Goal: Navigation & Orientation: Find specific page/section

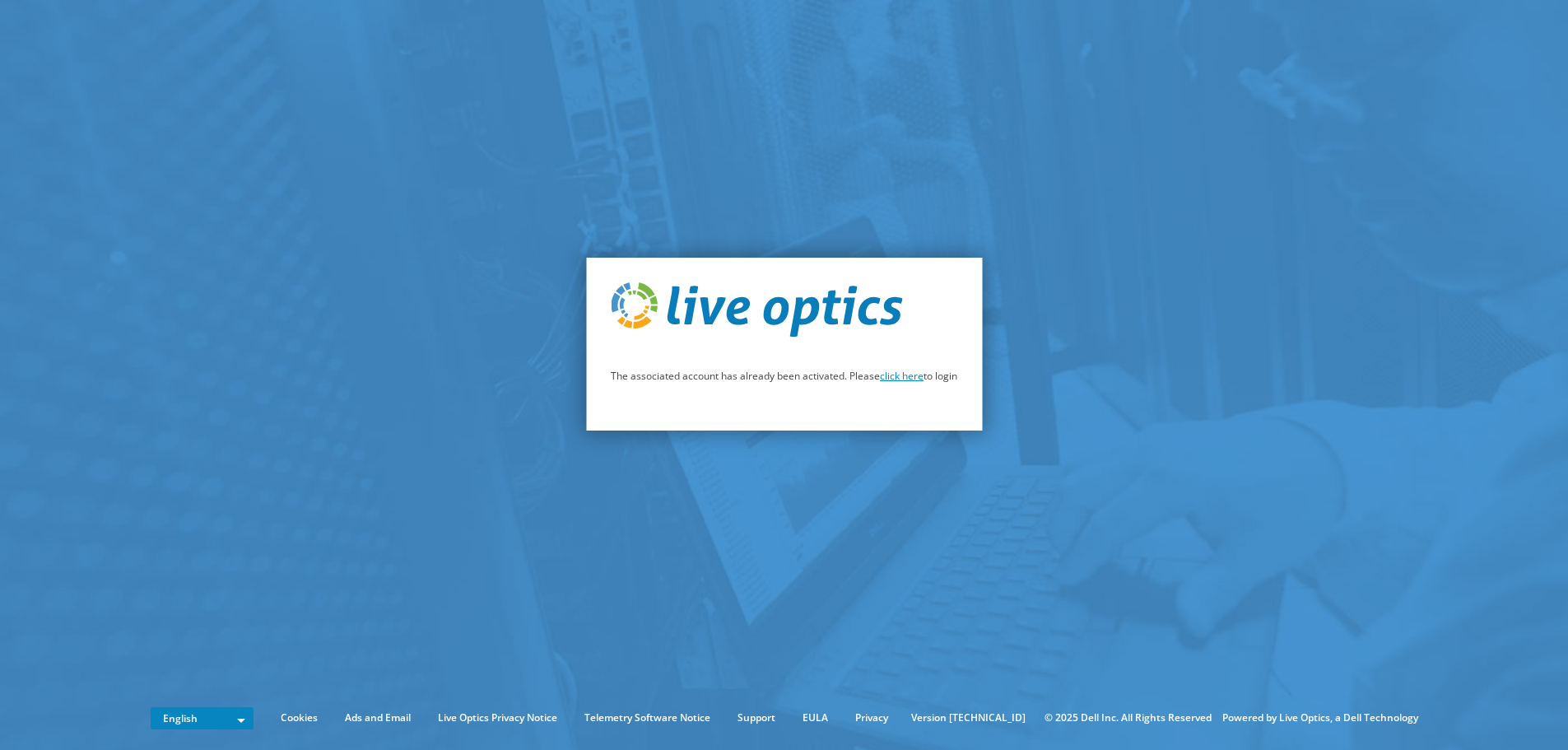
click at [906, 375] on link "click here" at bounding box center [903, 375] width 44 height 14
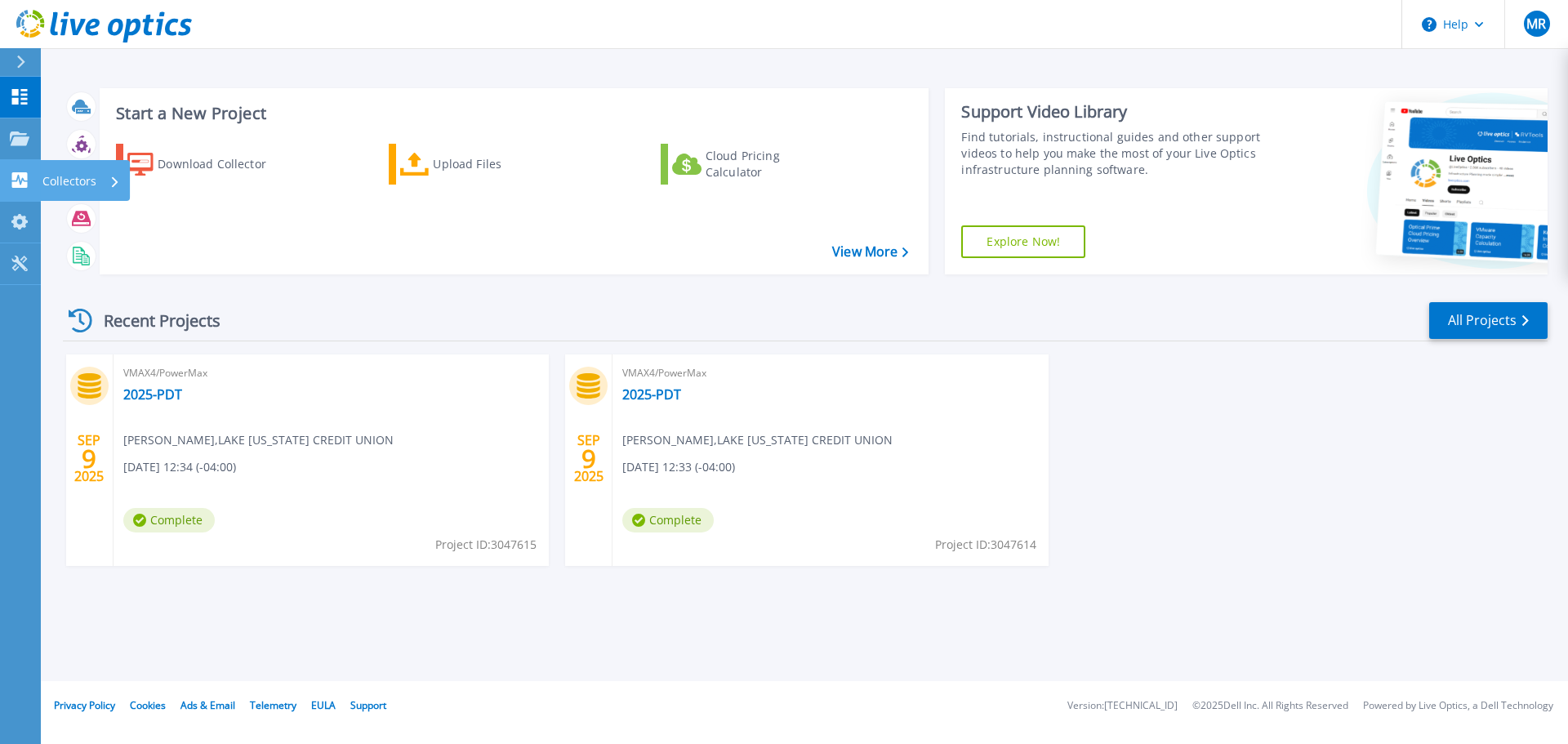
click at [26, 176] on icon at bounding box center [20, 180] width 16 height 16
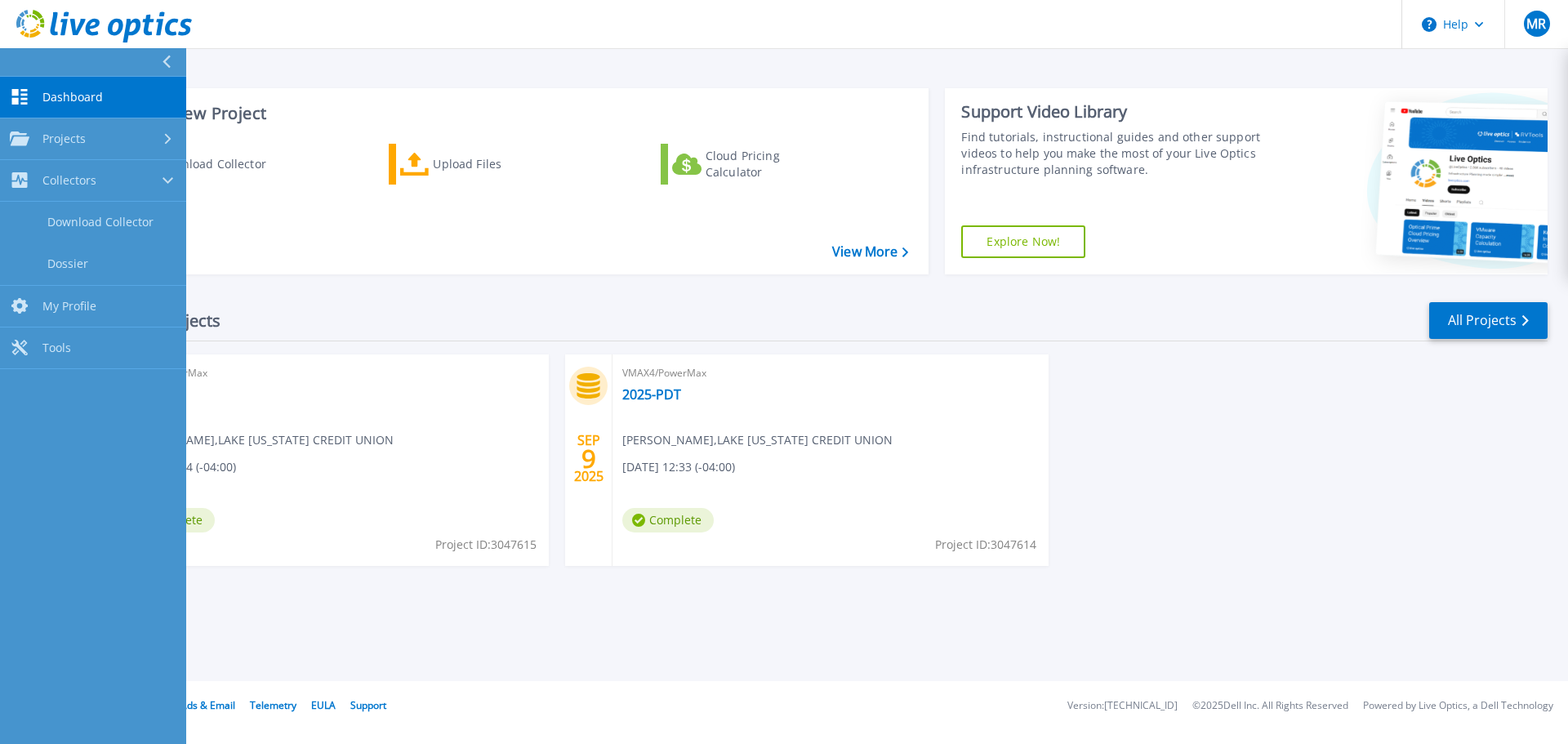
click at [75, 88] on link "Dashboard Dashboard" at bounding box center [93, 98] width 186 height 42
